Goal: Task Accomplishment & Management: Complete application form

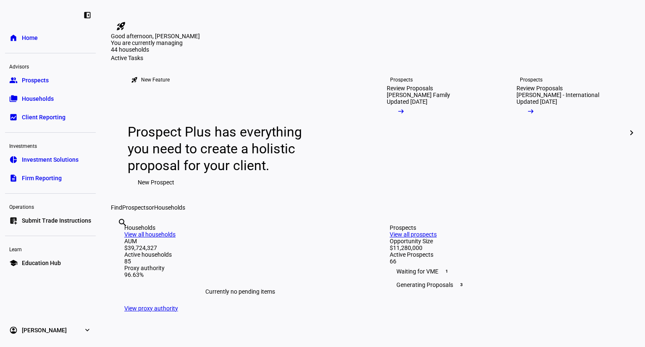
click at [19, 94] on link "folder_copy Households" at bounding box center [50, 98] width 91 height 17
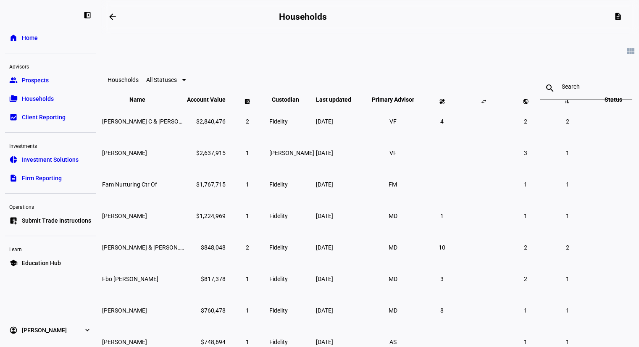
click at [34, 87] on link "group Prospects" at bounding box center [50, 80] width 91 height 17
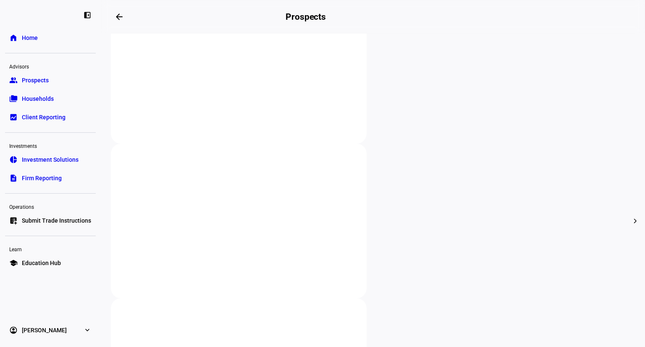
scroll to position [210, 0]
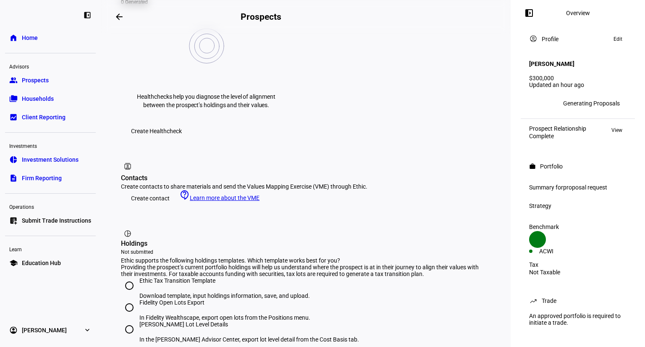
scroll to position [365, 0]
click at [169, 190] on span "Create contact" at bounding box center [150, 198] width 39 height 17
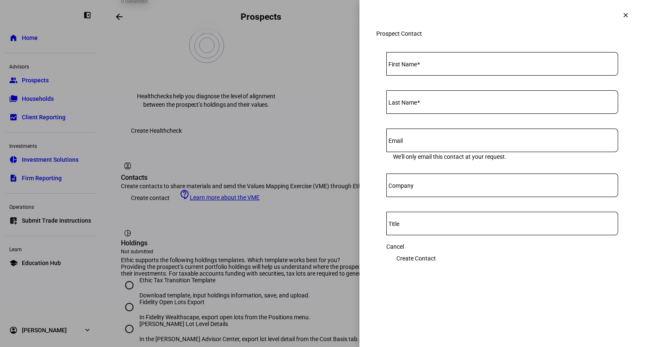
click at [444, 66] on input "First Name" at bounding box center [503, 62] width 232 height 7
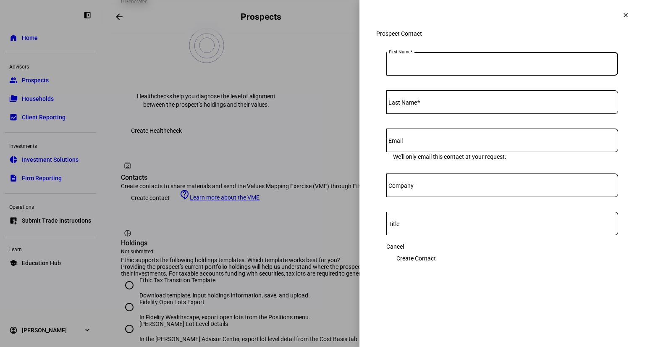
click at [444, 66] on input "First Name" at bounding box center [503, 62] width 232 height 7
type input "[PERSON_NAME]"
click at [402, 106] on mat-label "Last Name" at bounding box center [403, 102] width 29 height 7
click at [402, 104] on input "Last Name" at bounding box center [503, 100] width 232 height 7
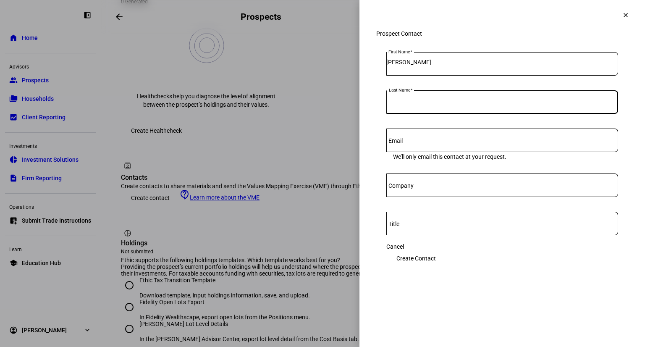
paste input "[PERSON_NAME]"
type input "[PERSON_NAME]"
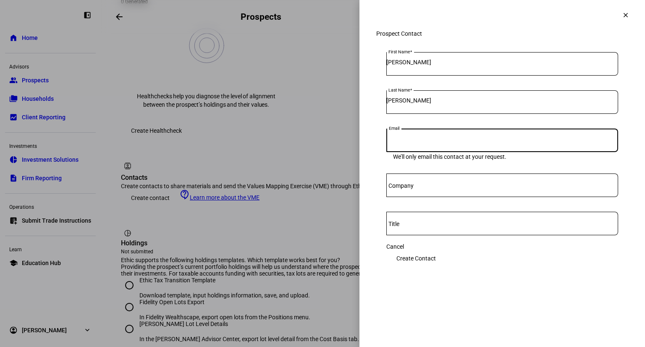
click at [433, 142] on input "Email" at bounding box center [503, 138] width 232 height 7
paste input "[EMAIL_ADDRESS][DOMAIN_NAME]"
type input "[EMAIL_ADDRESS][DOMAIN_NAME]"
click at [436, 262] on span "Create Contact" at bounding box center [416, 258] width 39 height 17
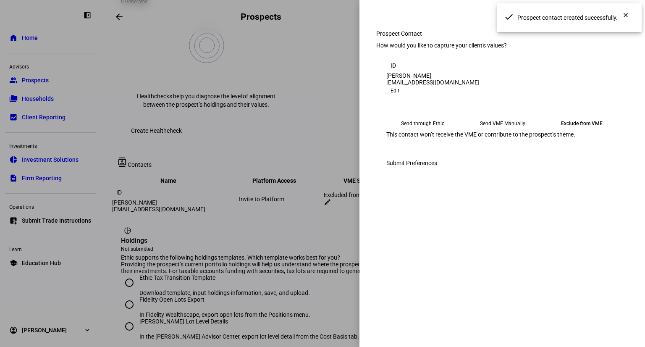
click at [511, 131] on eth-mega-radio-button "Send VME Manually" at bounding box center [502, 123] width 73 height 15
click at [416, 151] on span "Copy Link" at bounding box center [404, 144] width 22 height 13
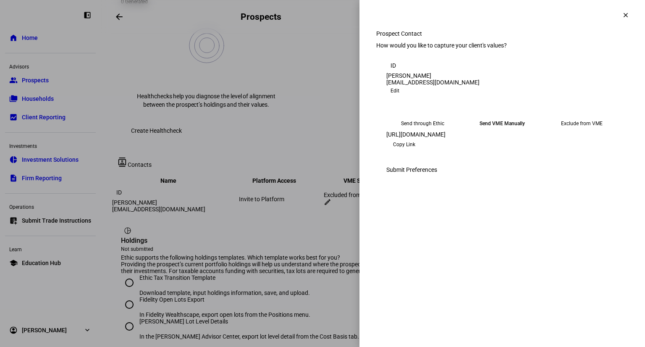
click at [623, 18] on mat-icon "clear" at bounding box center [626, 15] width 8 height 8
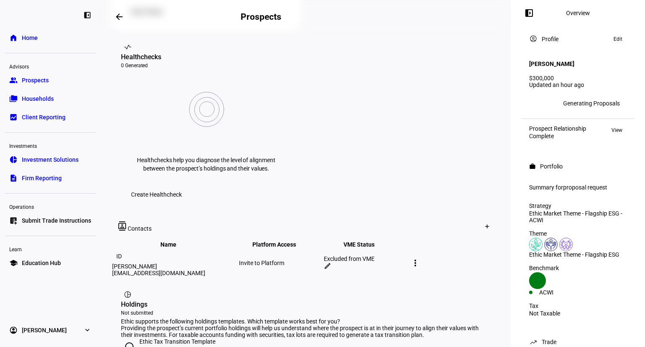
scroll to position [301, 0]
